Goal: Find specific page/section: Locate a particular part of the current website

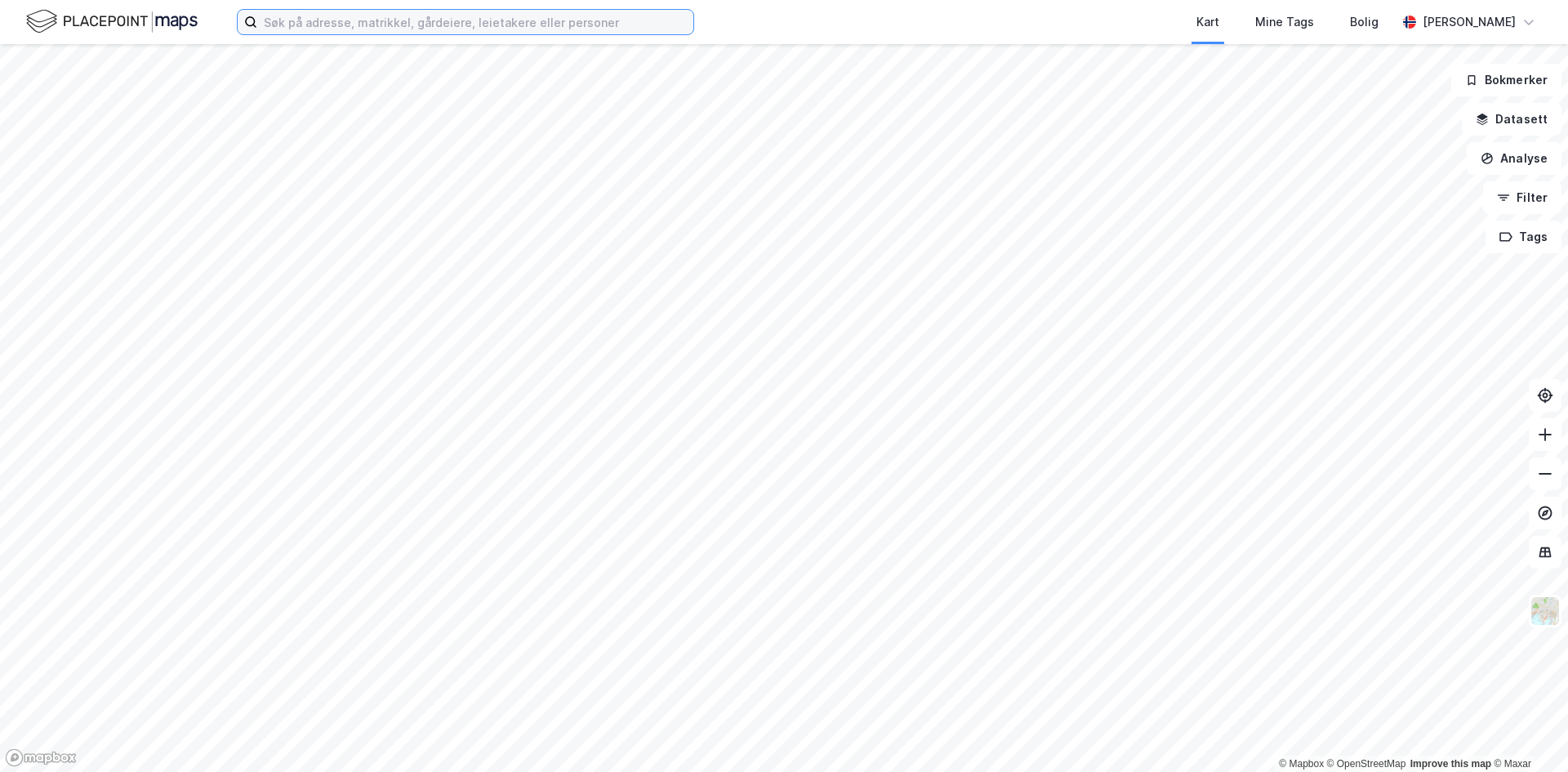
click at [437, 31] on input at bounding box center [475, 22] width 436 height 24
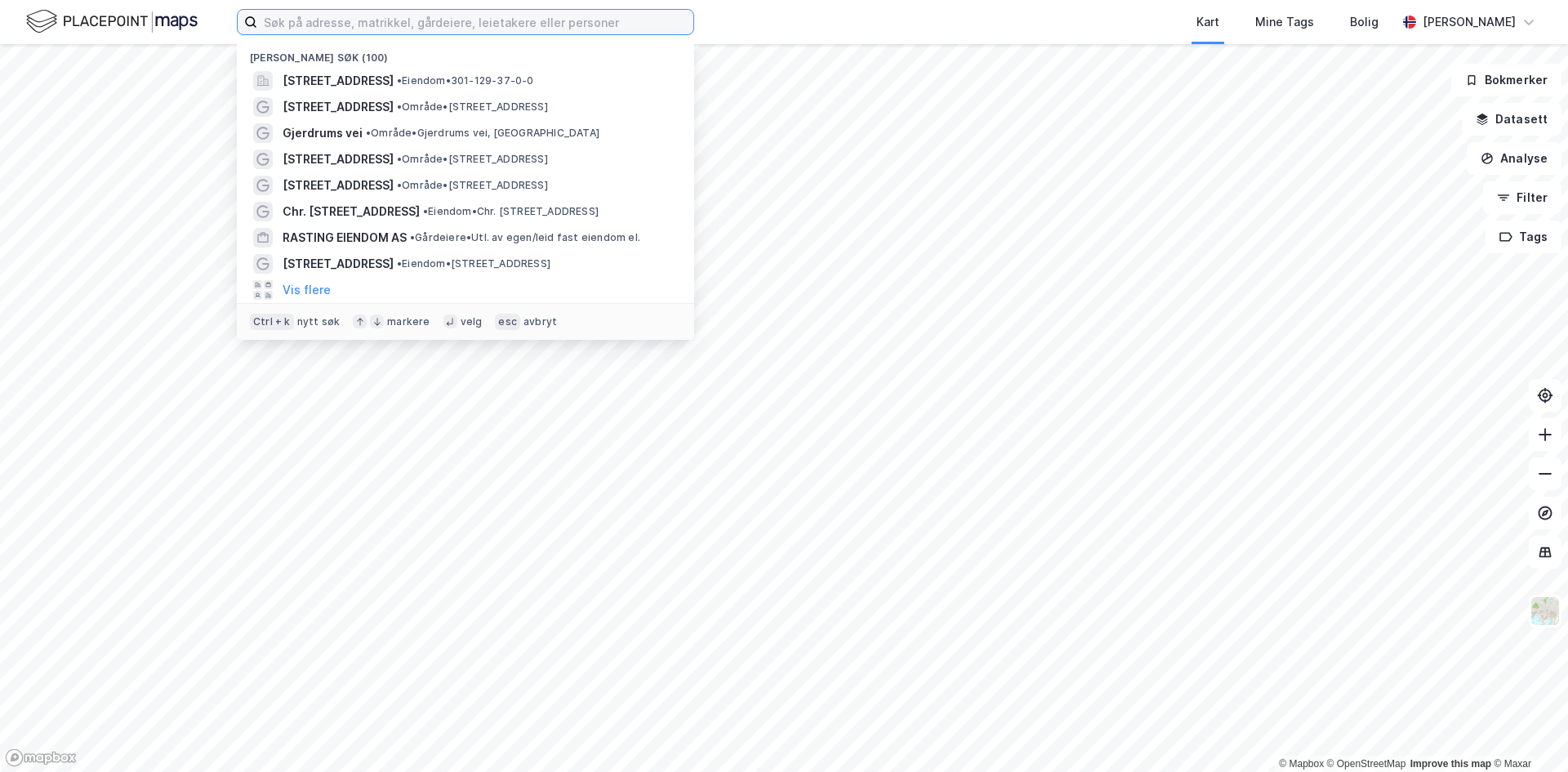
paste input "[STREET_ADDRESS]"
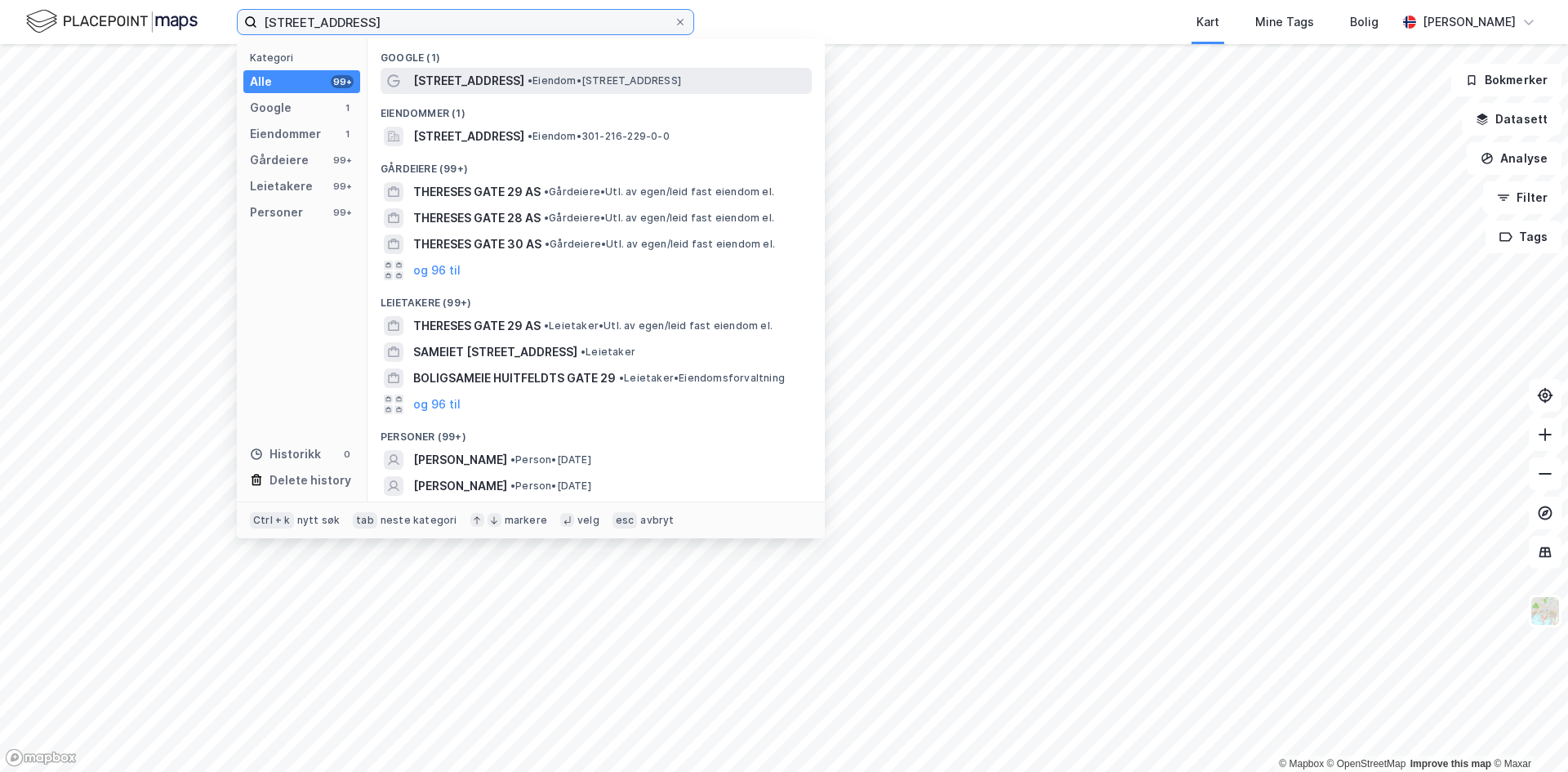
type input "[STREET_ADDRESS]"
click at [451, 85] on span "[STREET_ADDRESS]" at bounding box center [468, 81] width 111 height 20
